Goal: Complete application form: Complete application form

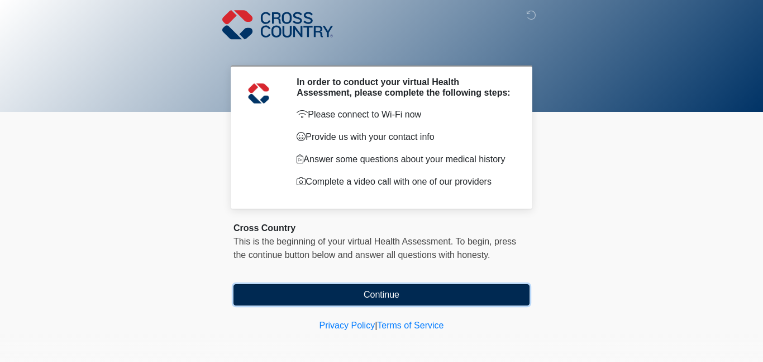
click at [343, 299] on button "Continue" at bounding box center [382, 294] width 296 height 21
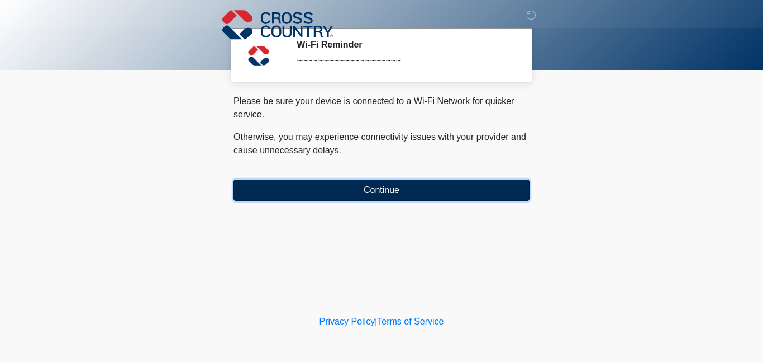
click at [355, 192] on button "Continue" at bounding box center [382, 189] width 296 height 21
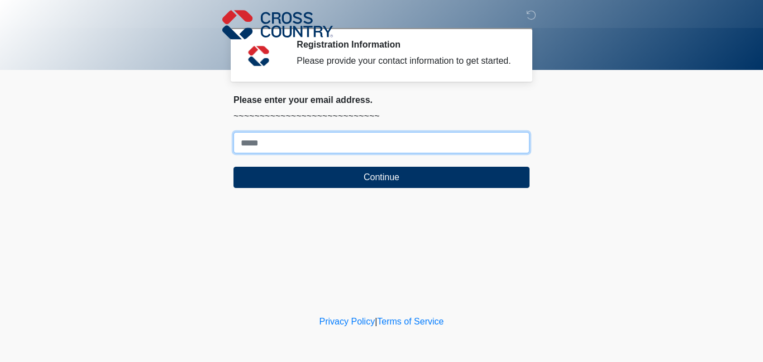
click at [313, 145] on input "Where should we email your response?" at bounding box center [382, 142] width 296 height 21
type input "**********"
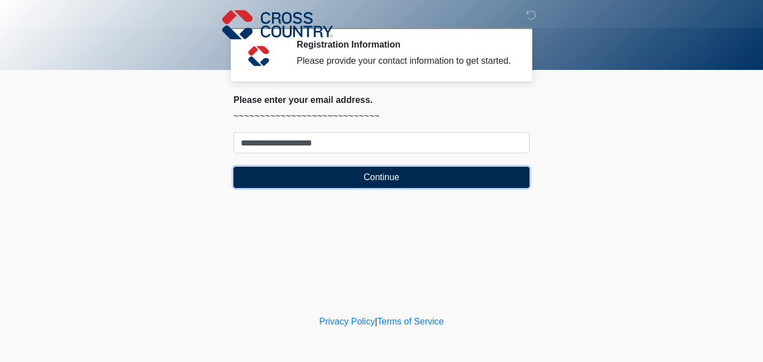
click at [330, 181] on button "Continue" at bounding box center [382, 177] width 296 height 21
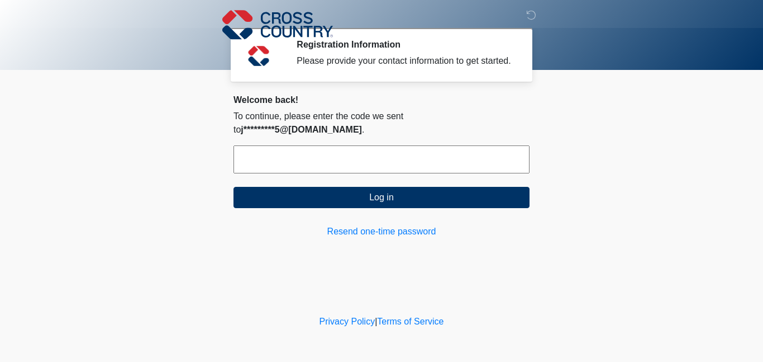
click at [342, 153] on input "text" at bounding box center [382, 159] width 296 height 28
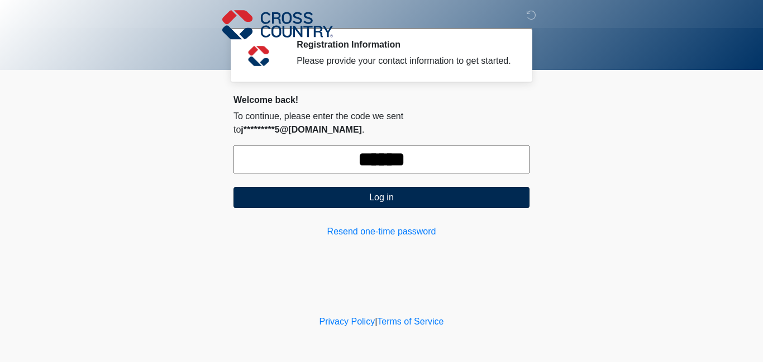
type input "******"
click at [360, 187] on button "Log in" at bounding box center [382, 197] width 296 height 21
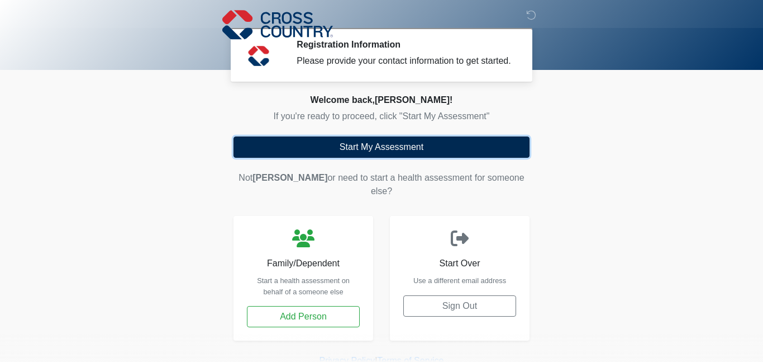
click at [361, 142] on button "Start My Assessment" at bounding box center [382, 146] width 296 height 21
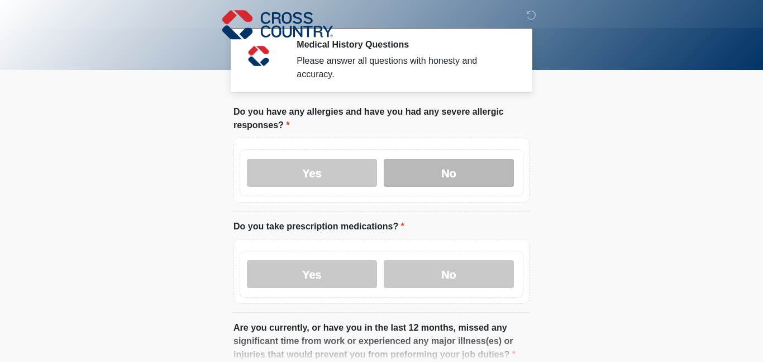
click at [441, 173] on label "No" at bounding box center [449, 173] width 130 height 28
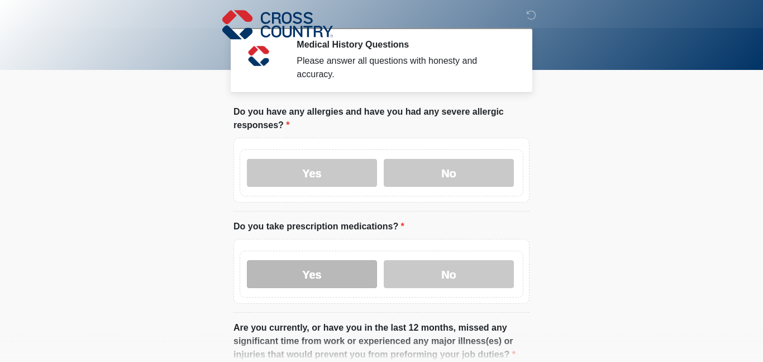
click at [354, 266] on label "Yes" at bounding box center [312, 274] width 130 height 28
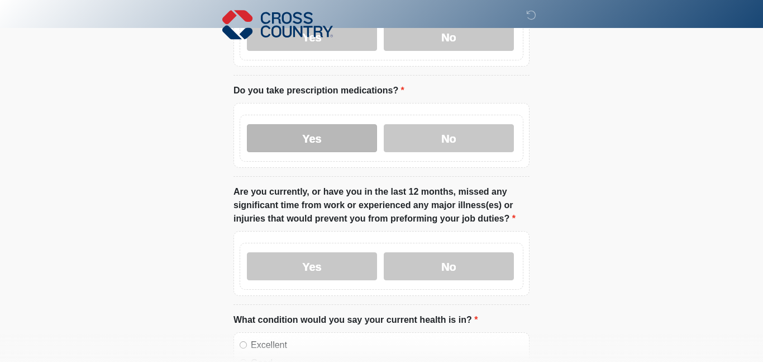
scroll to position [141, 0]
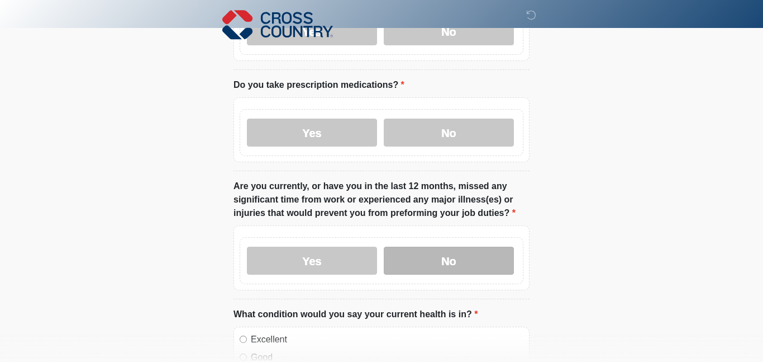
click at [422, 256] on label "No" at bounding box center [449, 260] width 130 height 28
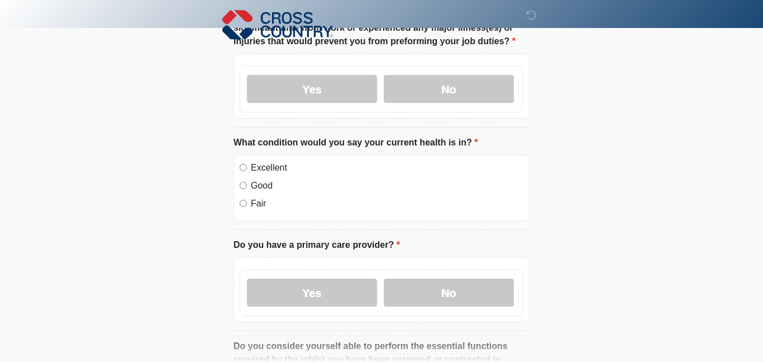
scroll to position [322, 0]
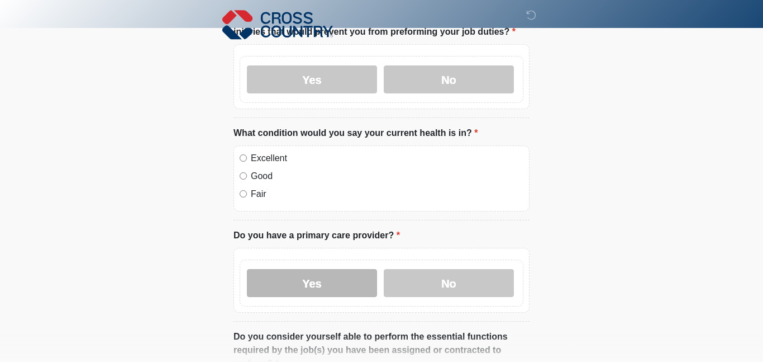
click at [275, 279] on label "Yes" at bounding box center [312, 283] width 130 height 28
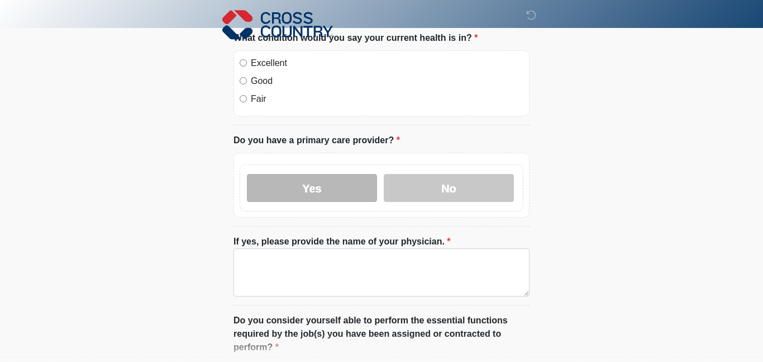
scroll to position [419, 0]
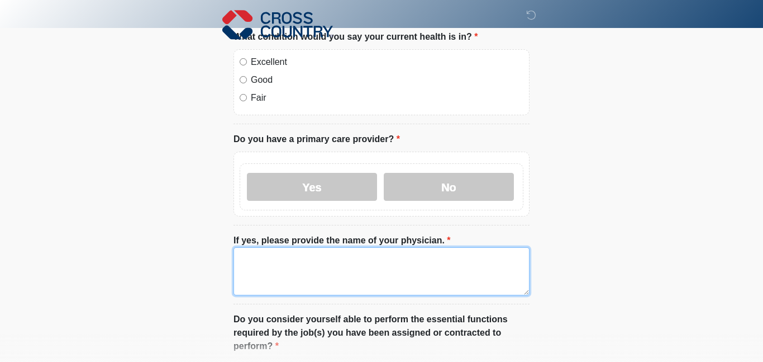
click at [257, 255] on textarea "If yes, please provide the name of your physician." at bounding box center [382, 271] width 296 height 48
click at [253, 257] on textarea "**********" at bounding box center [382, 271] width 296 height 48
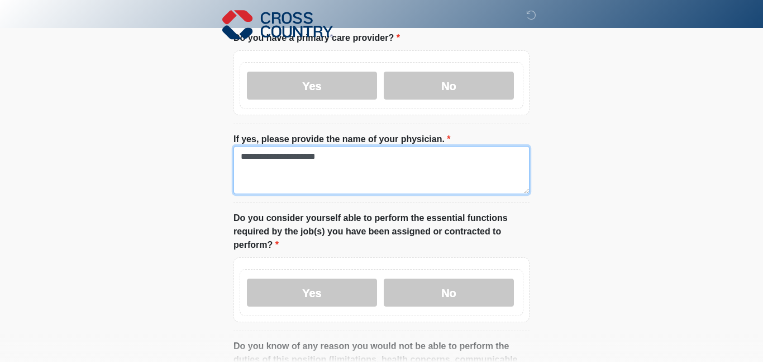
type textarea "**********"
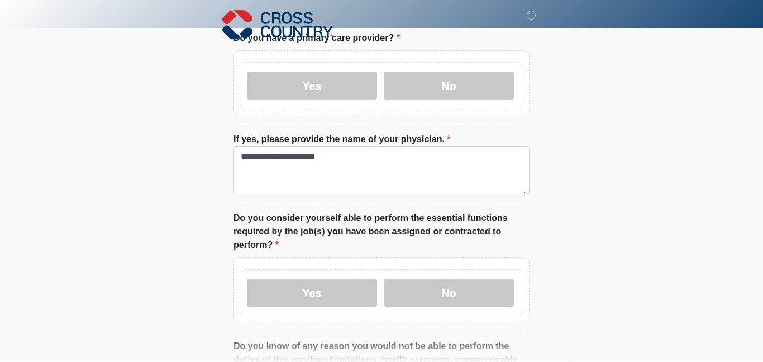
click at [267, 278] on label "Yes" at bounding box center [312, 292] width 130 height 28
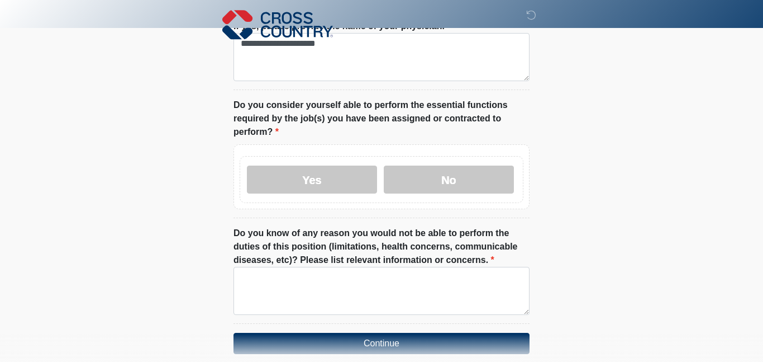
scroll to position [638, 0]
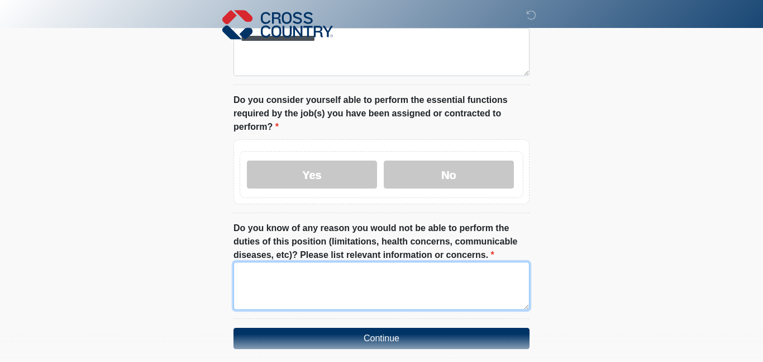
click at [254, 262] on textarea "Do you know of any reason you would not be able to perform the duties of this p…" at bounding box center [382, 286] width 296 height 48
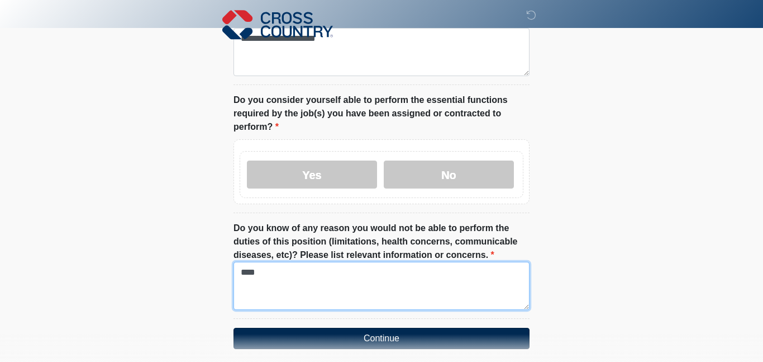
type textarea "****"
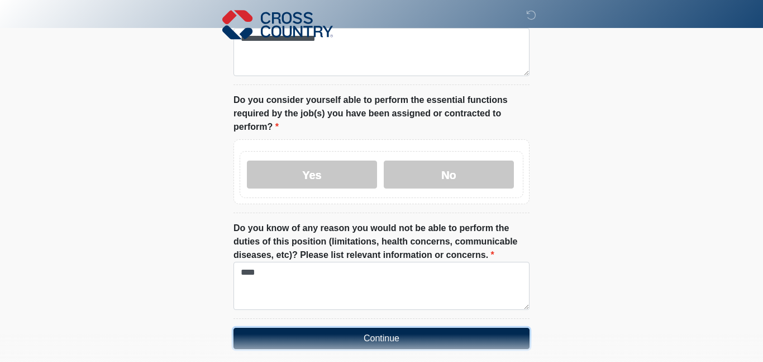
click at [294, 327] on button "Continue" at bounding box center [382, 337] width 296 height 21
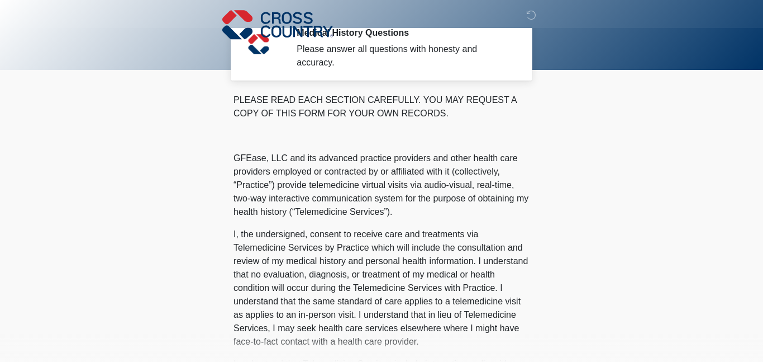
scroll to position [0, 0]
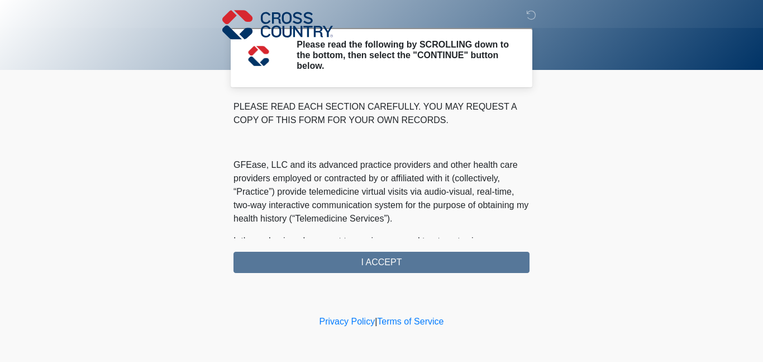
click at [319, 264] on div "PLEASE READ EACH SECTION CAREFULLY. YOU MAY REQUEST A COPY OF THIS FORM FOR YOU…" at bounding box center [382, 186] width 296 height 173
click at [322, 259] on div "PLEASE READ EACH SECTION CAREFULLY. YOU MAY REQUEST A COPY OF THIS FORM FOR YOU…" at bounding box center [382, 186] width 296 height 173
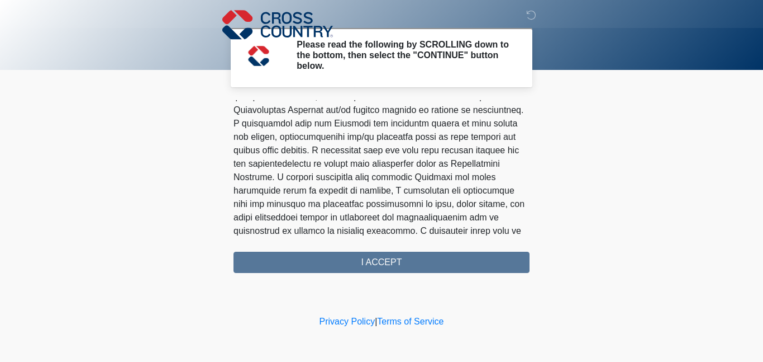
scroll to position [729, 0]
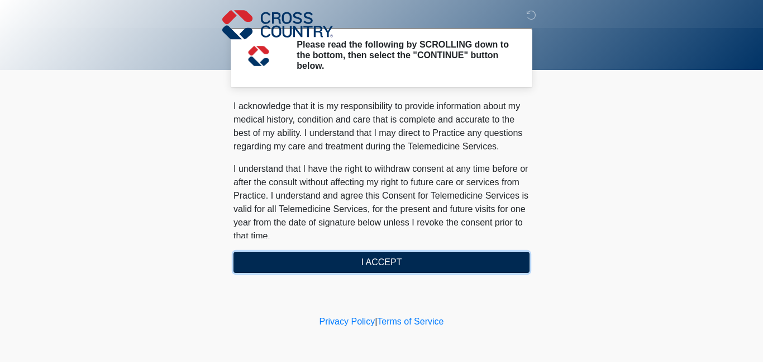
click at [364, 254] on button "I ACCEPT" at bounding box center [382, 261] width 296 height 21
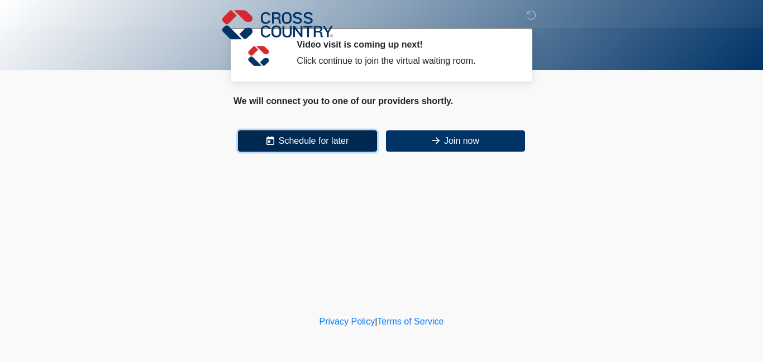
click at [306, 144] on button "Schedule for later" at bounding box center [307, 140] width 139 height 21
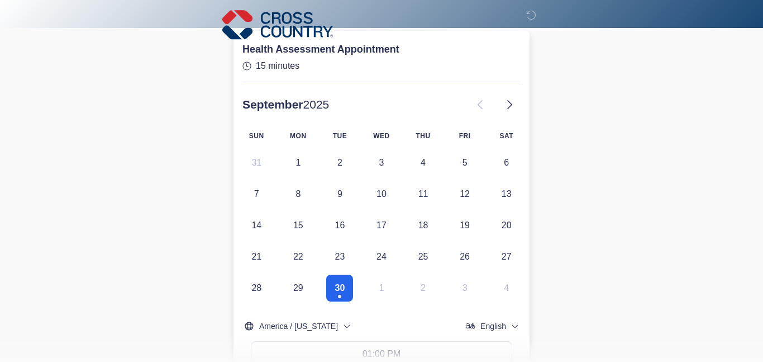
scroll to position [100, 0]
click at [348, 291] on button "30" at bounding box center [339, 287] width 27 height 27
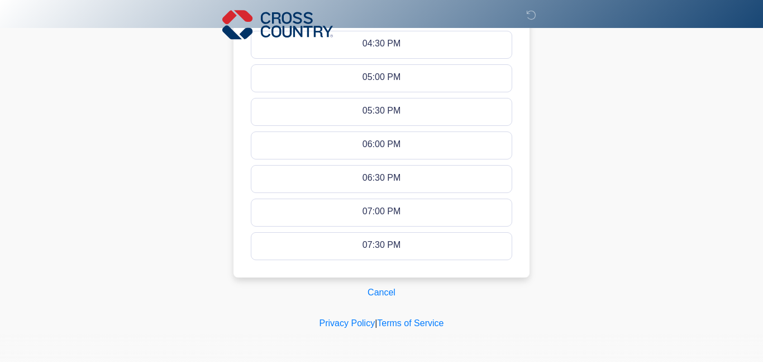
scroll to position [0, 0]
